Goal: Navigation & Orientation: Find specific page/section

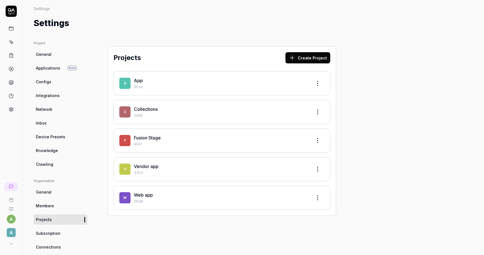
click at [150, 106] on link "Collections" at bounding box center [146, 109] width 24 height 6
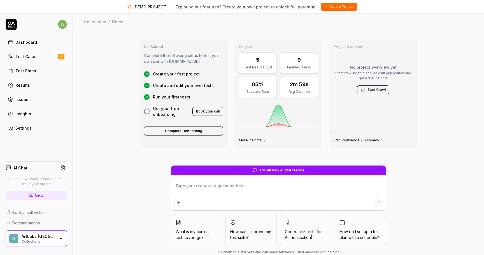
click at [31, 56] on div "Test Cases" at bounding box center [26, 57] width 22 height 6
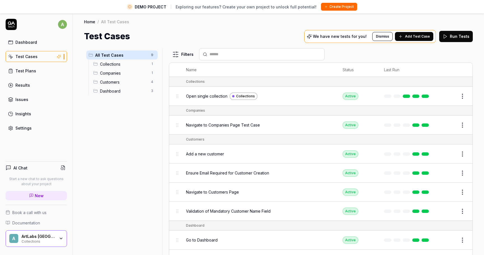
click at [14, 25] on icon at bounding box center [11, 24] width 11 height 11
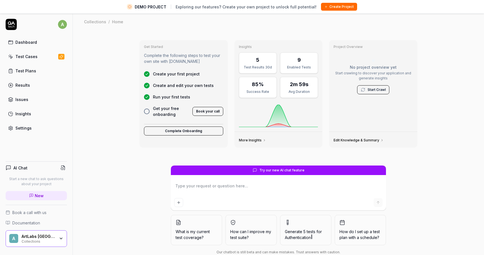
click at [97, 22] on div "Collections" at bounding box center [95, 22] width 22 height 6
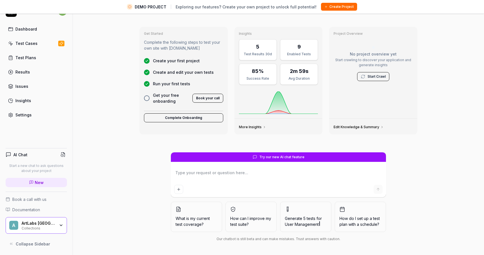
click at [52, 220] on div "ArtLabs [GEOGRAPHIC_DATA]" at bounding box center [39, 222] width 34 height 5
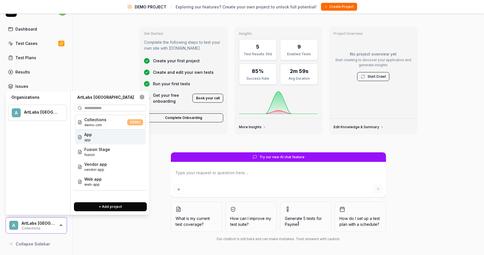
click at [94, 140] on div "App app" at bounding box center [110, 136] width 71 height 15
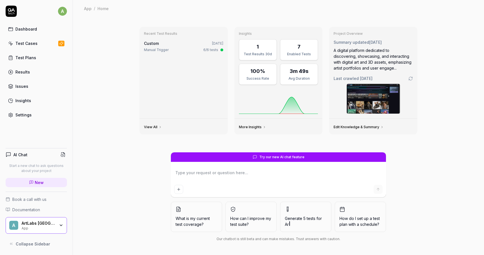
click at [34, 45] on div "Test Cases" at bounding box center [26, 43] width 22 height 6
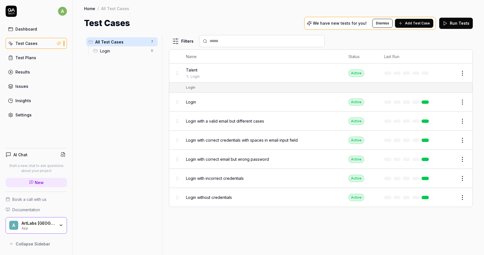
click at [52, 222] on div "ArtLabs [GEOGRAPHIC_DATA]" at bounding box center [39, 222] width 34 height 5
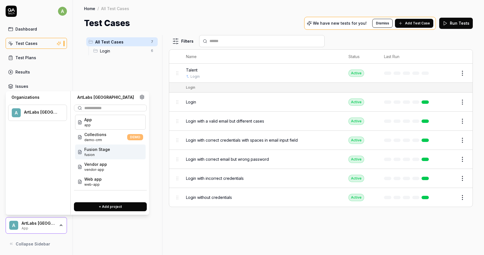
click at [96, 152] on span "Fusion Stage" at bounding box center [97, 149] width 26 height 6
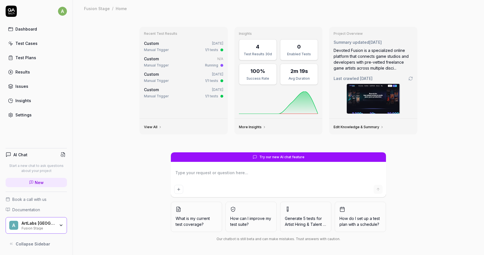
click at [33, 43] on div "Test Cases" at bounding box center [26, 43] width 22 height 6
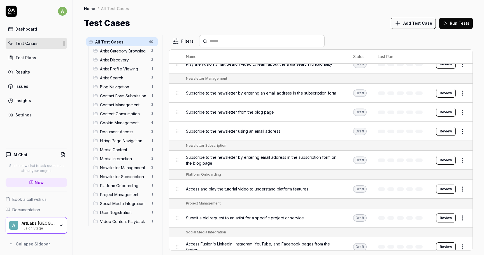
scroll to position [764, 0]
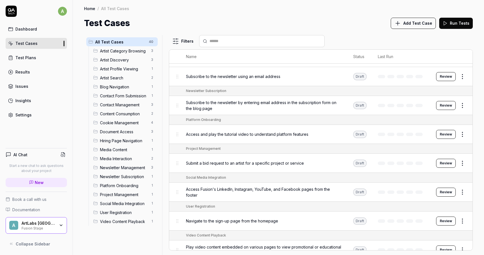
click at [29, 53] on link "Test Plans" at bounding box center [36, 57] width 61 height 11
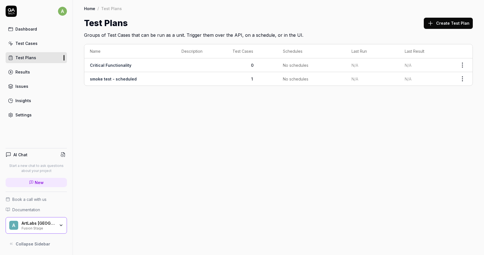
click at [23, 71] on div "Results" at bounding box center [22, 72] width 15 height 6
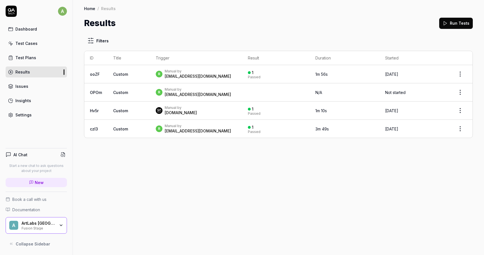
click at [52, 222] on div "ArtLabs [GEOGRAPHIC_DATA]" at bounding box center [39, 222] width 34 height 5
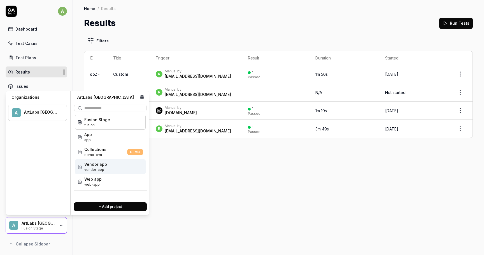
click at [100, 165] on span "Vendor app" at bounding box center [95, 164] width 23 height 6
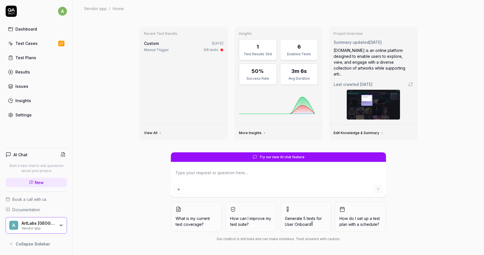
click at [27, 45] on div "Test Cases" at bounding box center [26, 43] width 22 height 6
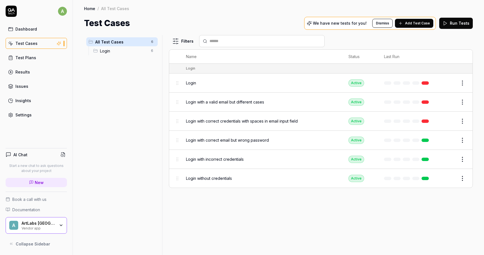
click at [27, 59] on div "Test Plans" at bounding box center [25, 58] width 21 height 6
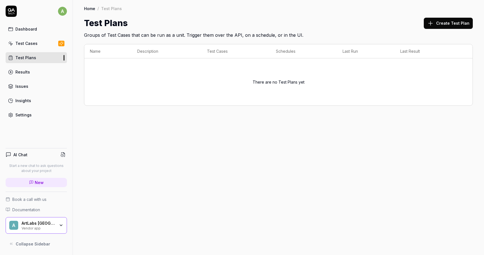
click at [56, 223] on div "ArtLabs Europe Vendor app" at bounding box center [40, 225] width 37 height 10
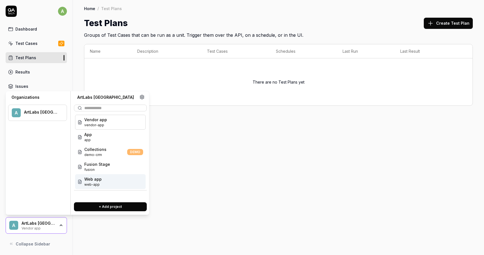
click at [100, 182] on span "web-app" at bounding box center [92, 184] width 17 height 5
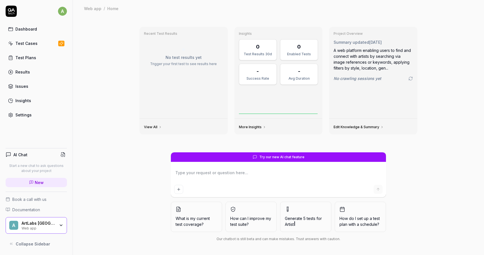
click at [37, 56] on link "Test Plans" at bounding box center [36, 57] width 61 height 11
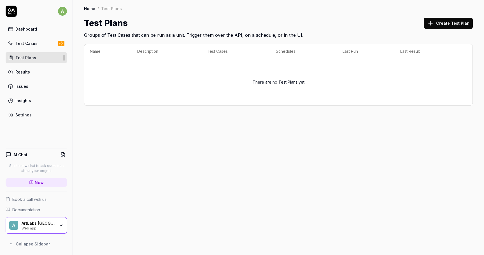
click at [28, 42] on div "Test Cases" at bounding box center [26, 43] width 22 height 6
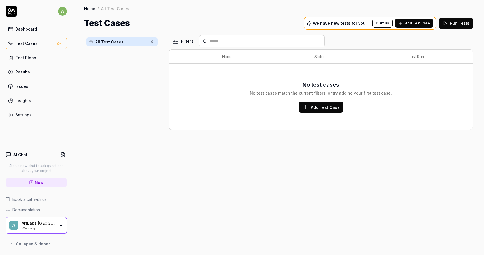
click at [36, 26] on link "Dashboard" at bounding box center [36, 29] width 61 height 11
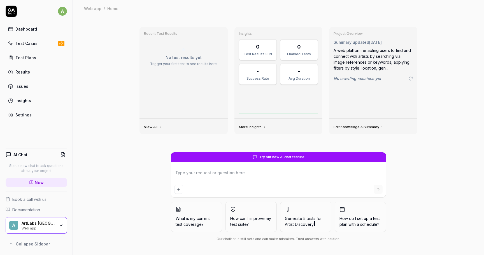
click at [19, 69] on div "Results" at bounding box center [22, 72] width 15 height 6
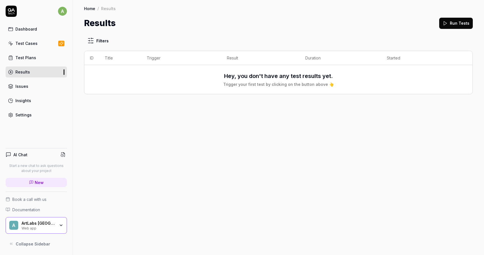
click at [111, 47] on div "Filters ID Title Trigger Result Duration Started Hey, you don't have any test r…" at bounding box center [278, 64] width 389 height 59
click at [103, 43] on html "a Dashboard Test Cases Test Plans Results Issues Insights Settings AI Chat Star…" at bounding box center [242, 127] width 484 height 255
click at [48, 229] on div "Web app" at bounding box center [39, 227] width 34 height 4
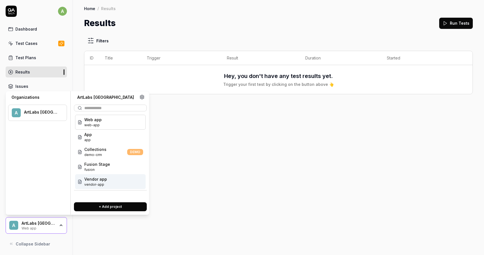
click at [85, 181] on span "Vendor app" at bounding box center [95, 179] width 23 height 6
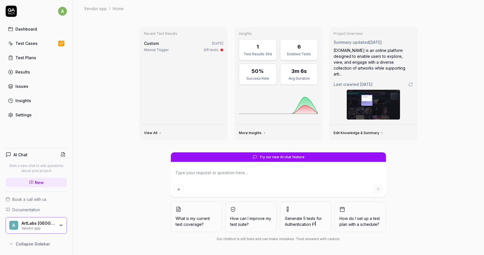
click at [24, 55] on div "Test Plans" at bounding box center [25, 58] width 21 height 6
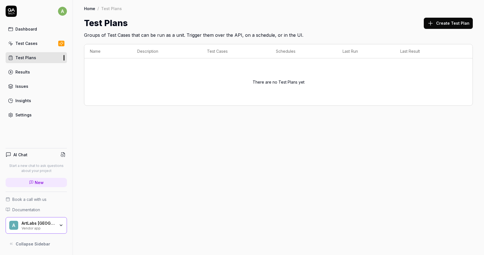
click at [20, 77] on link "Results" at bounding box center [36, 71] width 61 height 11
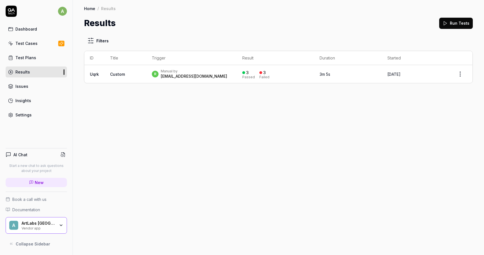
click at [26, 42] on div "Test Cases" at bounding box center [26, 43] width 22 height 6
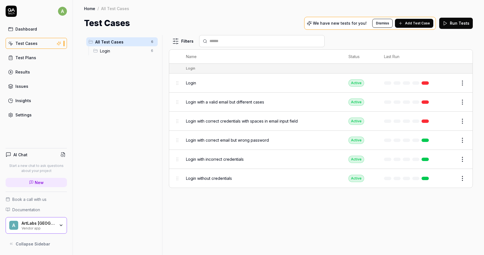
click at [41, 224] on div "ArtLabs [GEOGRAPHIC_DATA]" at bounding box center [39, 222] width 34 height 5
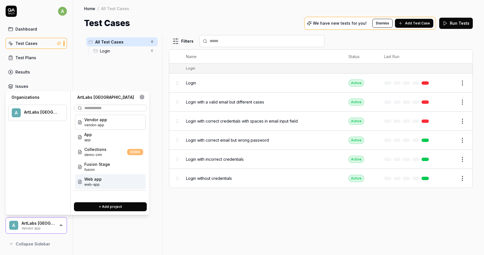
click at [91, 181] on span "Web app" at bounding box center [92, 179] width 17 height 6
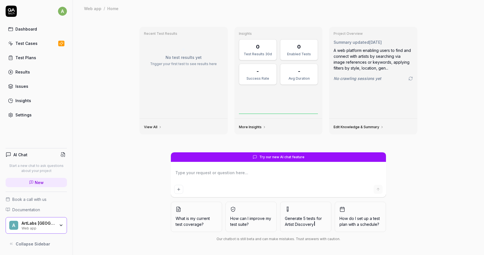
click at [33, 59] on div "Test Plans" at bounding box center [25, 58] width 21 height 6
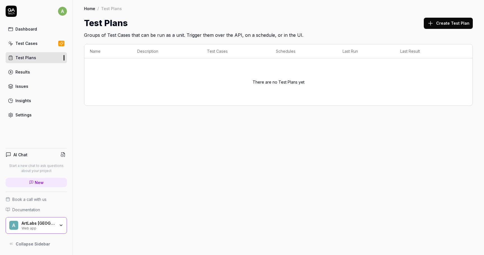
click at [31, 42] on div "Test Cases" at bounding box center [26, 43] width 22 height 6
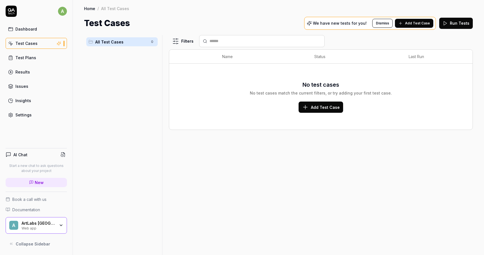
click at [31, 55] on div "Test Plans" at bounding box center [25, 58] width 21 height 6
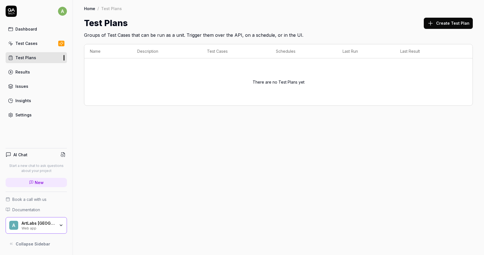
click at [32, 28] on div "Dashboard" at bounding box center [26, 29] width 22 height 6
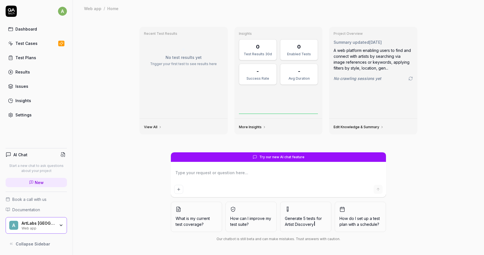
click at [41, 222] on div "ArtLabs [GEOGRAPHIC_DATA]" at bounding box center [39, 222] width 34 height 5
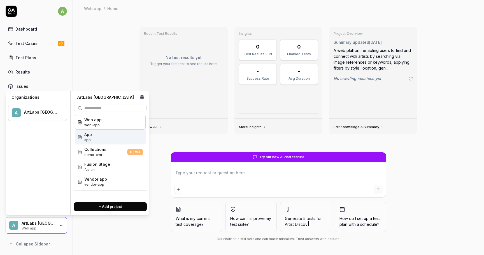
click at [99, 138] on div "App app" at bounding box center [110, 136] width 71 height 15
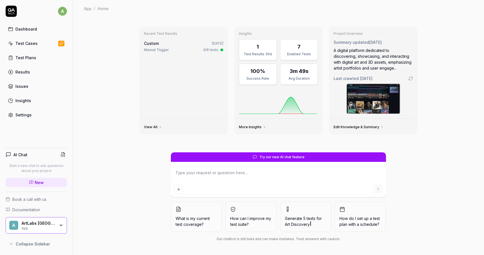
click at [21, 63] on div "Dashboard Test Cases Test Plans Results Issues Insights Settings" at bounding box center [36, 72] width 61 height 97
click at [22, 56] on div "Test Plans" at bounding box center [25, 58] width 21 height 6
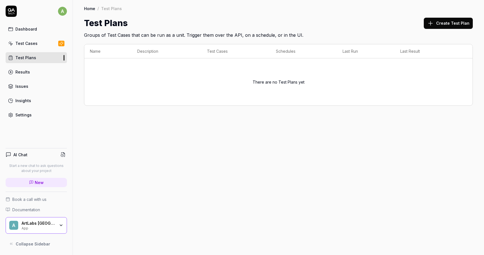
click at [37, 100] on link "Insights" at bounding box center [36, 100] width 61 height 11
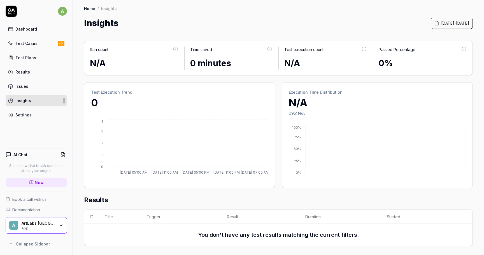
click at [40, 46] on link "Test Cases" at bounding box center [36, 43] width 61 height 11
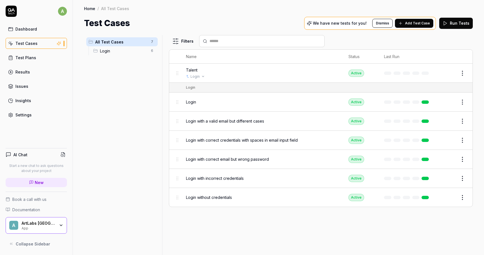
click at [236, 74] on div "Login" at bounding box center [261, 76] width 151 height 5
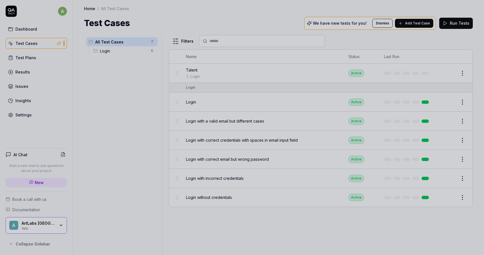
click at [300, 80] on div at bounding box center [242, 127] width 484 height 255
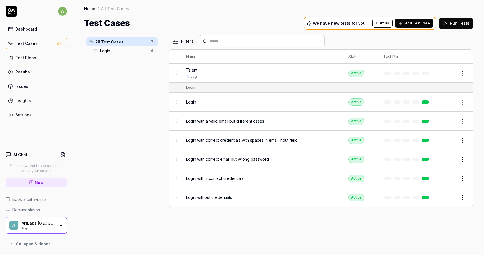
click at [464, 76] on html "a Dashboard Test Cases Test Plans Results Issues Insights Settings AI Chat Star…" at bounding box center [242, 127] width 484 height 255
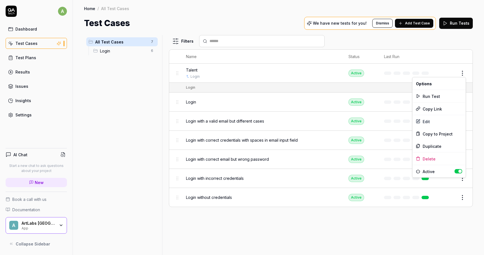
click at [113, 205] on html "a Dashboard Test Cases Test Plans Results Issues Insights Settings AI Chat Star…" at bounding box center [242, 127] width 484 height 255
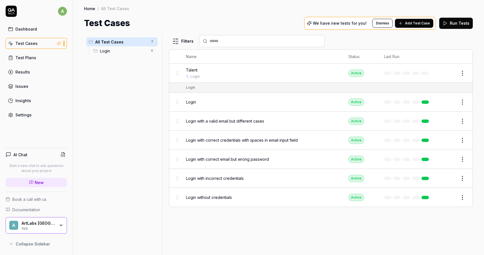
click at [43, 232] on div "A ArtLabs [GEOGRAPHIC_DATA] App" at bounding box center [36, 225] width 61 height 17
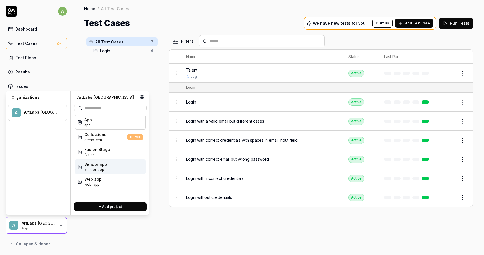
click at [47, 156] on menu "A ArtLabs [GEOGRAPHIC_DATA]" at bounding box center [37, 154] width 59 height 109
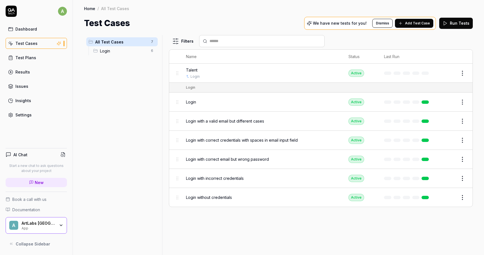
click at [58, 60] on link "Test Plans" at bounding box center [36, 57] width 61 height 11
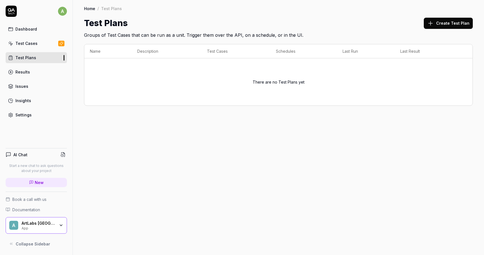
click at [35, 236] on div "AI Chat Start a new chat to ask questions about your project New Book a call wi…" at bounding box center [36, 196] width 73 height 106
click at [34, 232] on div "A ArtLabs [GEOGRAPHIC_DATA] App" at bounding box center [36, 225] width 61 height 17
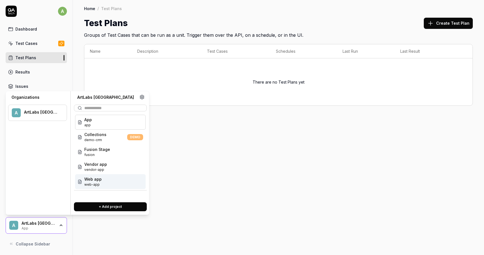
click at [85, 182] on span "web-app" at bounding box center [92, 184] width 17 height 5
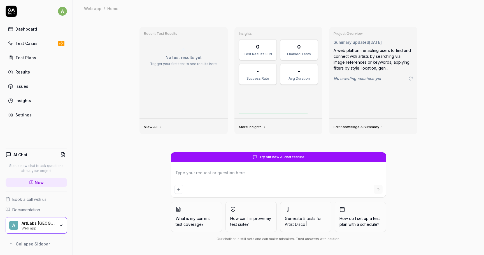
click at [52, 226] on div "Web app" at bounding box center [39, 227] width 34 height 4
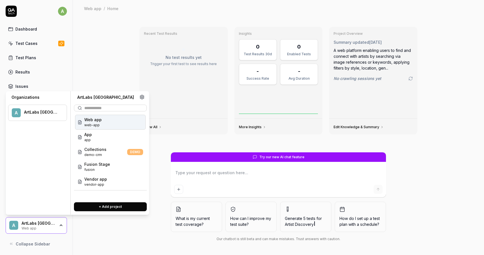
click at [41, 110] on div "ArtLabs [GEOGRAPHIC_DATA]" at bounding box center [41, 112] width 35 height 5
click at [34, 117] on div "A ArtLabs [GEOGRAPHIC_DATA]" at bounding box center [37, 112] width 59 height 16
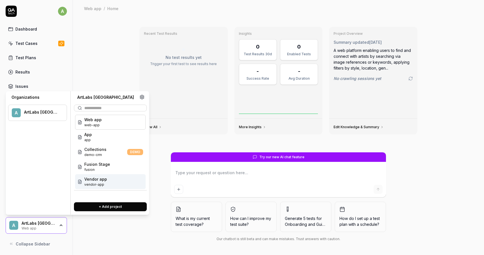
click at [100, 183] on span "vendor-app" at bounding box center [95, 184] width 23 height 5
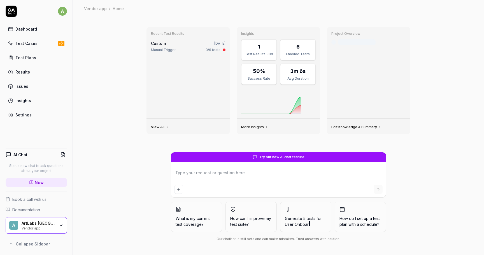
click at [25, 111] on link "Settings" at bounding box center [36, 114] width 61 height 11
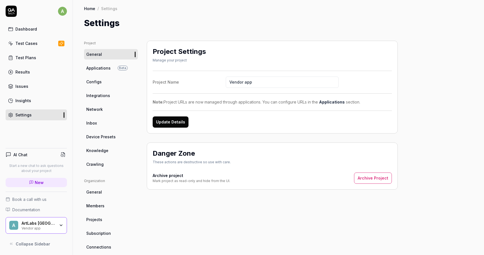
click at [36, 26] on link "Dashboard" at bounding box center [36, 29] width 61 height 11
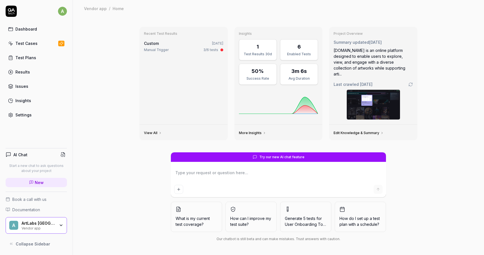
click at [32, 56] on div "Test Plans" at bounding box center [25, 58] width 21 height 6
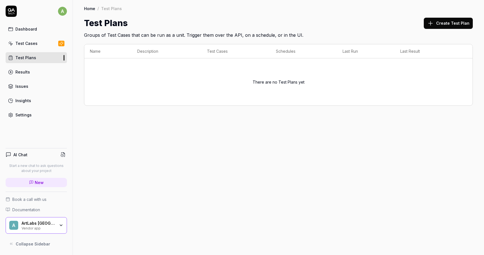
click at [36, 115] on link "Settings" at bounding box center [36, 114] width 61 height 11
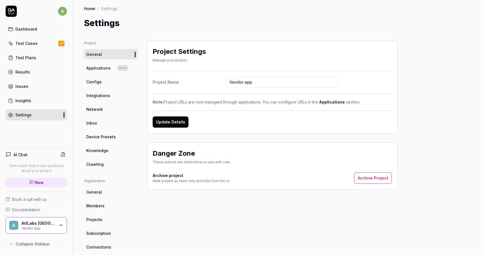
click at [39, 98] on link "Insights" at bounding box center [36, 100] width 61 height 11
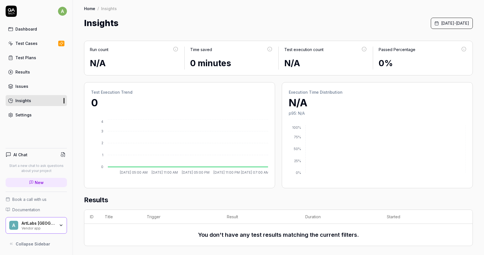
click at [61, 225] on icon "button" at bounding box center [61, 225] width 4 height 4
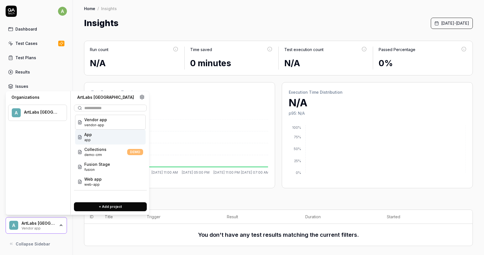
click at [100, 141] on div "App app" at bounding box center [110, 136] width 71 height 15
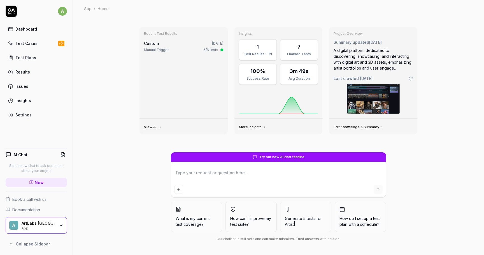
click at [54, 223] on div "ArtLabs [GEOGRAPHIC_DATA]" at bounding box center [39, 222] width 34 height 5
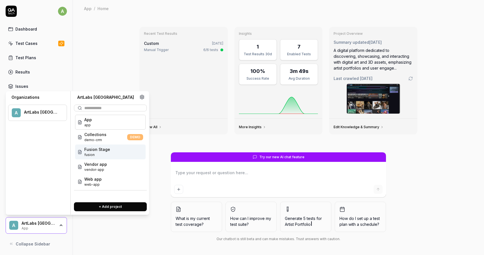
click at [97, 152] on span "fusion" at bounding box center [97, 154] width 26 height 5
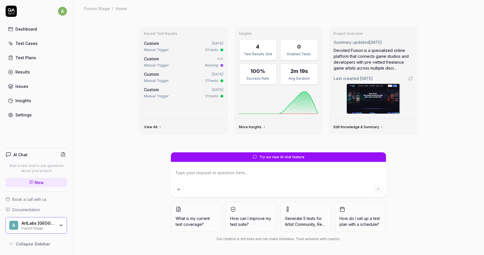
click at [160, 65] on div "Manual Trigger" at bounding box center [156, 65] width 25 height 5
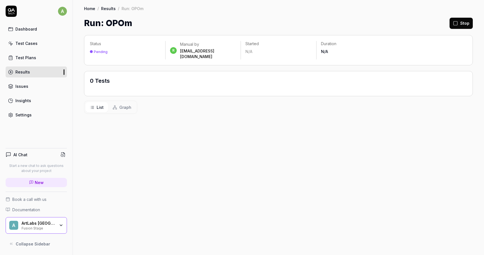
click at [122, 104] on span "Graph" at bounding box center [125, 107] width 12 height 6
click at [99, 104] on span "List" at bounding box center [100, 107] width 7 height 6
click at [99, 49] on div "Pending" at bounding box center [125, 52] width 71 height 6
click at [29, 40] on div "Test Cases" at bounding box center [26, 43] width 22 height 6
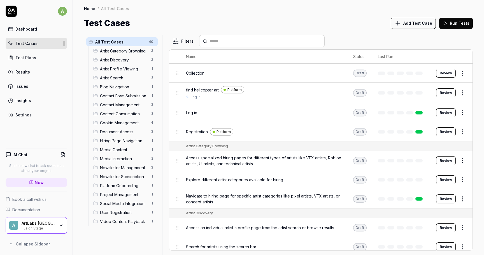
click at [28, 61] on link "Test Plans" at bounding box center [36, 57] width 61 height 11
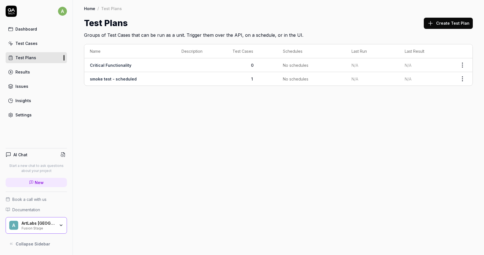
click at [305, 17] on div "Test Plans Create Test Plan" at bounding box center [278, 23] width 389 height 13
click at [143, 66] on td "Critical Functionality" at bounding box center [130, 65] width 92 height 14
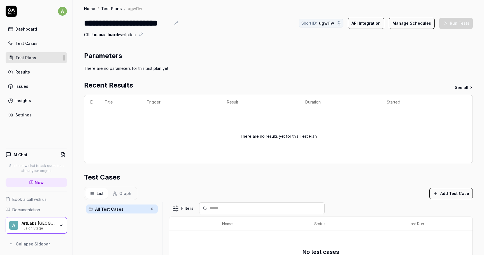
click at [43, 59] on link "Test Plans" at bounding box center [36, 57] width 61 height 11
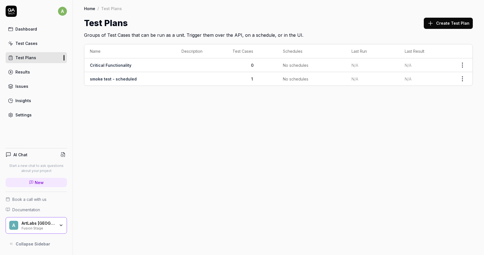
click at [120, 78] on link "smoke test - scheduled" at bounding box center [113, 78] width 47 height 5
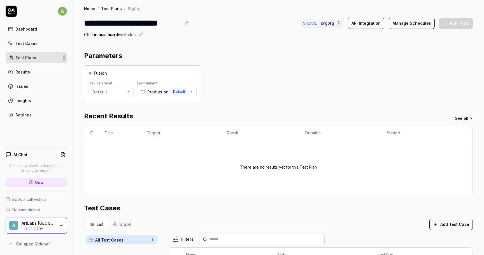
click at [34, 223] on div "ArtLabs [GEOGRAPHIC_DATA]" at bounding box center [39, 222] width 34 height 5
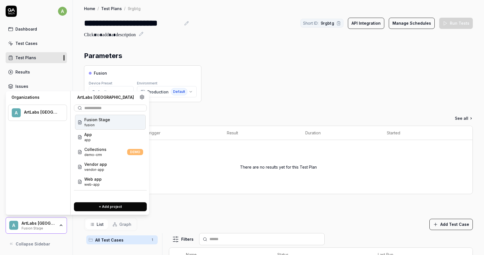
click at [24, 107] on div "A ArtLabs [GEOGRAPHIC_DATA]" at bounding box center [37, 112] width 59 height 16
click at [26, 119] on div "A ArtLabs [GEOGRAPHIC_DATA]" at bounding box center [37, 112] width 59 height 16
click at [33, 197] on menu "A ArtLabs [GEOGRAPHIC_DATA]" at bounding box center [37, 154] width 59 height 109
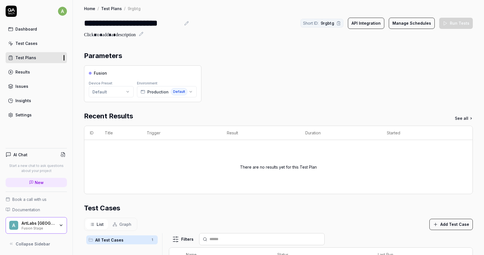
click at [163, 209] on div "Test Cases" at bounding box center [278, 208] width 389 height 10
click at [23, 112] on div "Settings" at bounding box center [23, 115] width 16 height 6
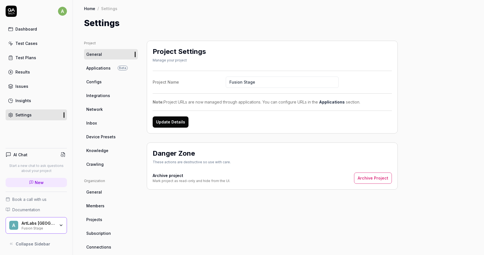
click at [11, 9] on icon at bounding box center [11, 9] width 7 height 3
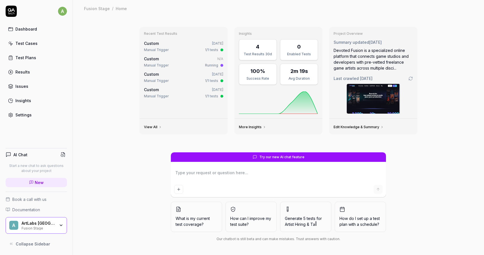
click at [28, 116] on div "Settings" at bounding box center [23, 115] width 16 height 6
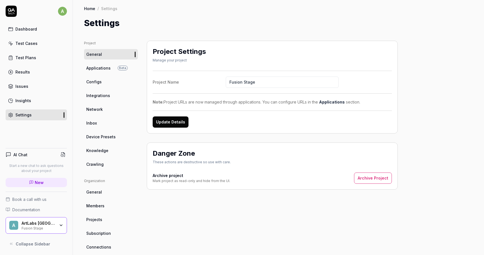
click at [17, 4] on div "a Dashboard Test Cases Test Plans Results Issues Insights Settings AI Chat Star…" at bounding box center [36, 127] width 73 height 255
click at [7, 15] on icon at bounding box center [11, 11] width 11 height 11
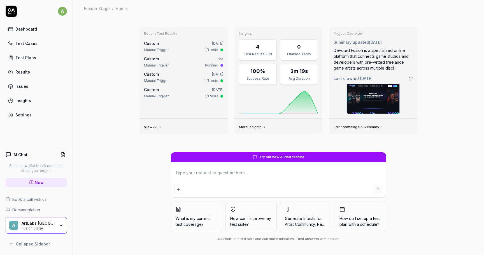
click at [23, 114] on div "Settings" at bounding box center [23, 115] width 16 height 6
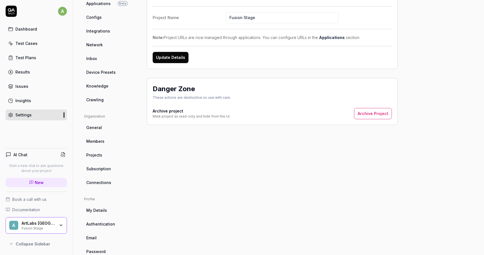
scroll to position [77, 0]
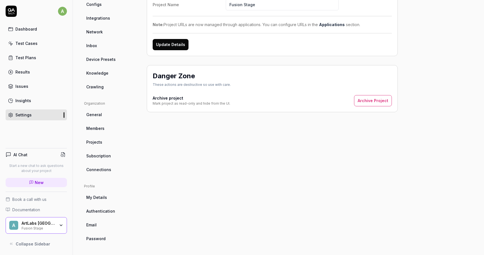
click at [98, 200] on link "My Details" at bounding box center [111, 197] width 54 height 10
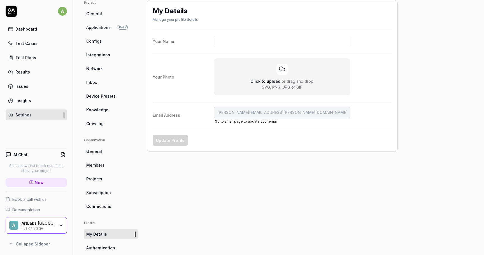
click at [109, 83] on link "Inbox" at bounding box center [111, 82] width 54 height 10
click at [108, 97] on span "Device Presets" at bounding box center [100, 96] width 29 height 6
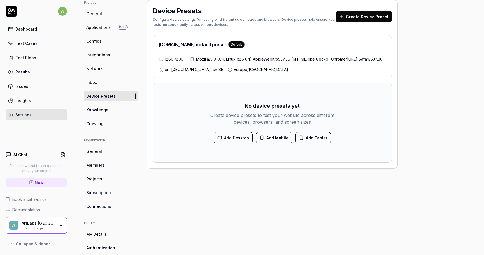
click at [104, 114] on link "Knowledge" at bounding box center [111, 109] width 54 height 10
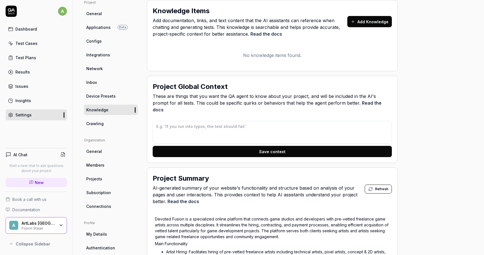
click at [100, 128] on link "Crawling" at bounding box center [111, 123] width 54 height 10
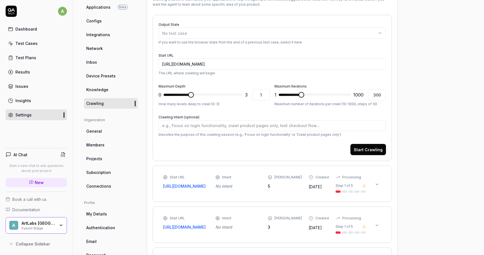
scroll to position [56, 0]
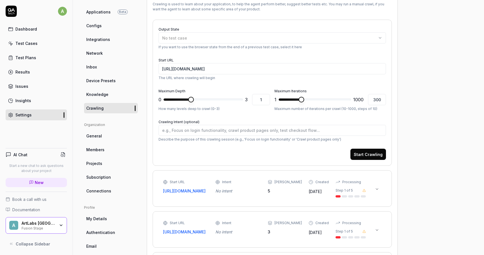
click at [105, 93] on span "Knowledge" at bounding box center [97, 94] width 22 height 6
type textarea "*"
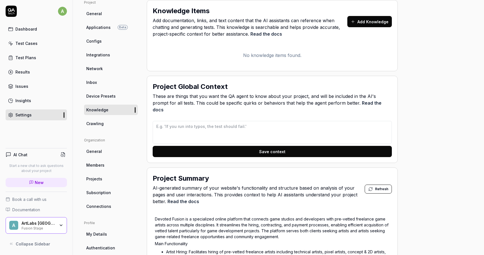
click at [104, 92] on link "Device Presets" at bounding box center [111, 96] width 54 height 10
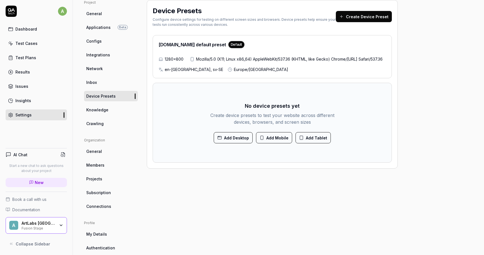
click at [98, 81] on link "Inbox" at bounding box center [111, 82] width 54 height 10
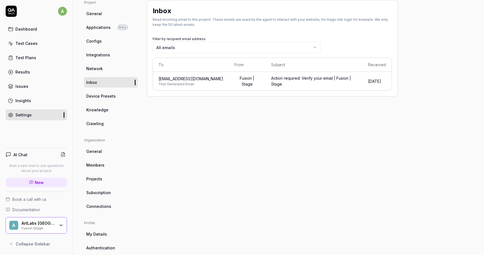
click at [100, 68] on span "Network" at bounding box center [94, 69] width 17 height 6
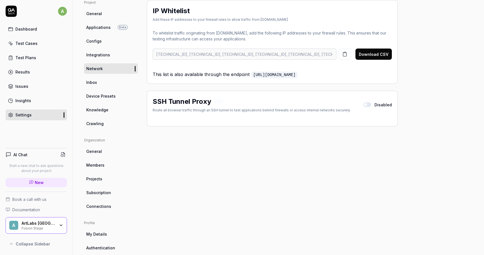
click at [100, 55] on span "Integrations" at bounding box center [98, 55] width 24 height 6
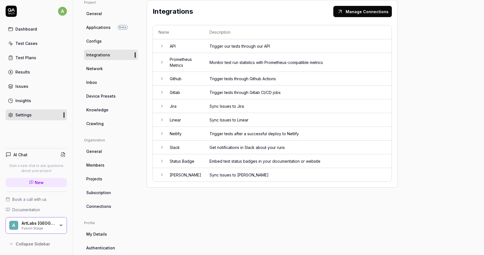
scroll to position [42, 0]
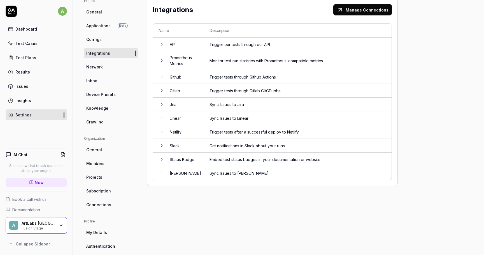
click at [181, 78] on td "Github" at bounding box center [184, 77] width 40 height 14
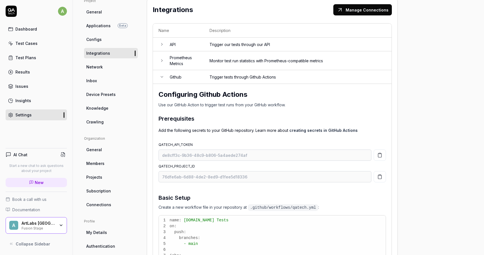
scroll to position [41, 0]
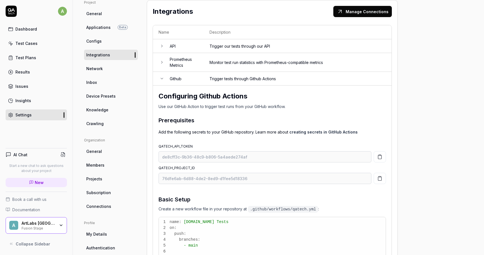
click at [180, 77] on td "Github" at bounding box center [184, 79] width 40 height 14
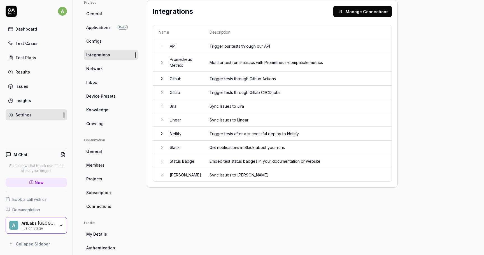
click at [179, 92] on td "Gitlab" at bounding box center [184, 92] width 40 height 14
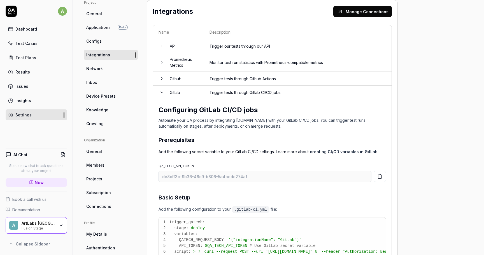
click at [179, 92] on td "Gitlab" at bounding box center [184, 92] width 40 height 14
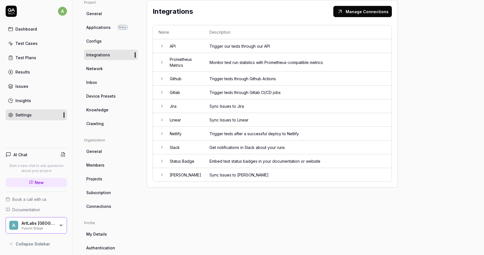
click at [99, 97] on span "Device Presets" at bounding box center [100, 96] width 29 height 6
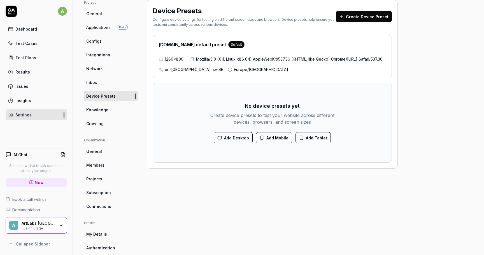
click at [111, 162] on link "Members" at bounding box center [111, 165] width 54 height 10
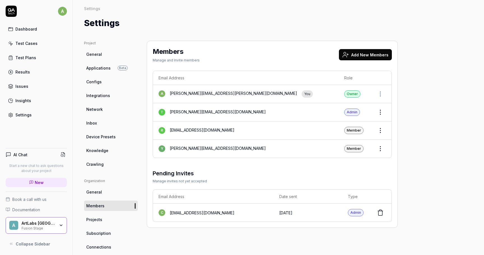
click at [381, 127] on html "a Dashboard Test Cases Test Plans Results Issues Insights Settings AI Chat Star…" at bounding box center [242, 127] width 484 height 255
click at [423, 114] on html "a Dashboard Test Cases Test Plans Results Issues Insights Settings AI Chat Star…" at bounding box center [242, 127] width 484 height 255
click at [101, 104] on ul "Project General Applications Beta Configs Integrations Network Inbox Device Pre…" at bounding box center [111, 105] width 54 height 129
click at [100, 104] on ul "Project General Applications Beta Configs Integrations Network Inbox Device Pre…" at bounding box center [111, 105] width 54 height 129
click at [100, 108] on span "Network" at bounding box center [94, 109] width 17 height 6
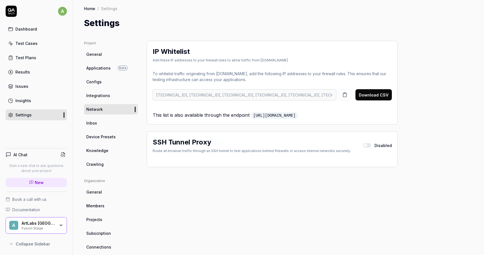
click at [105, 98] on span "Integrations" at bounding box center [98, 95] width 24 height 6
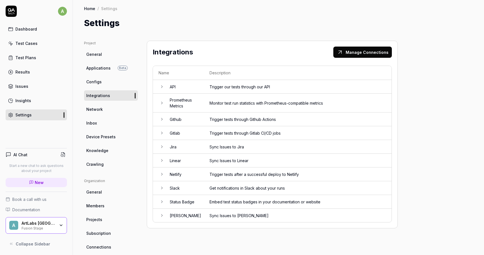
click at [99, 122] on link "Inbox" at bounding box center [111, 123] width 54 height 10
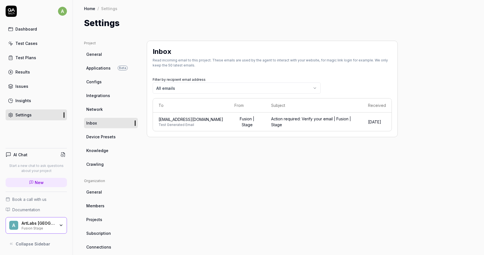
click at [102, 136] on span "Device Presets" at bounding box center [100, 137] width 29 height 6
